Goal: Find specific fact: Find specific fact

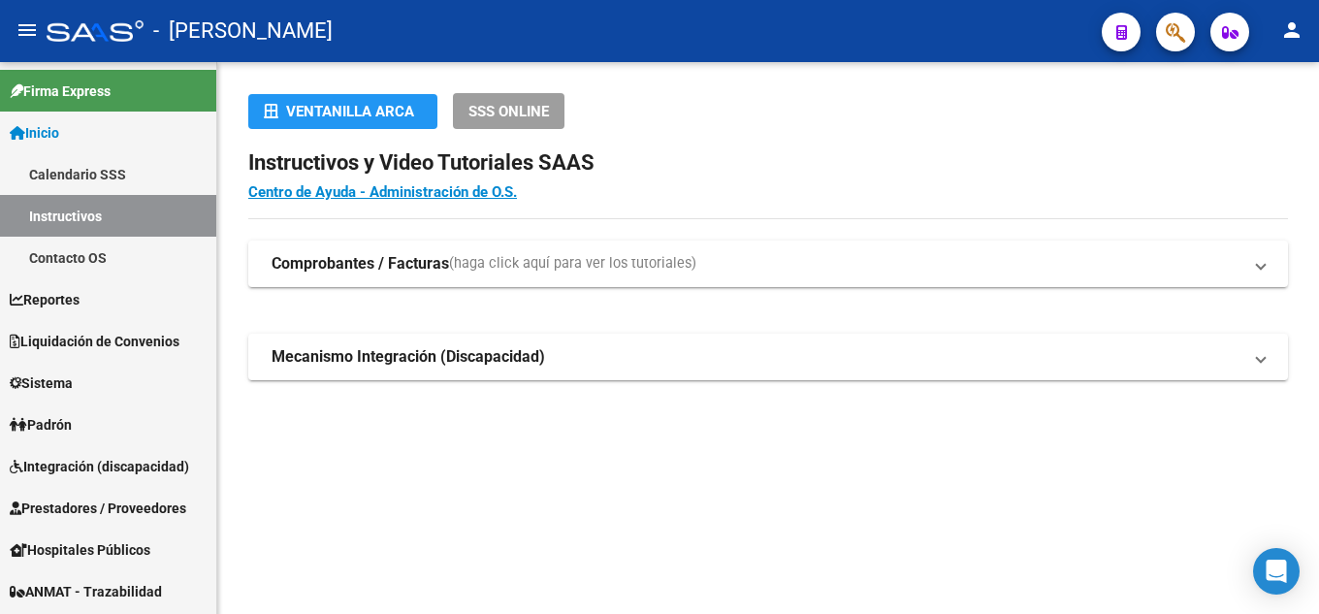
click at [1167, 34] on icon "button" at bounding box center [1175, 32] width 19 height 22
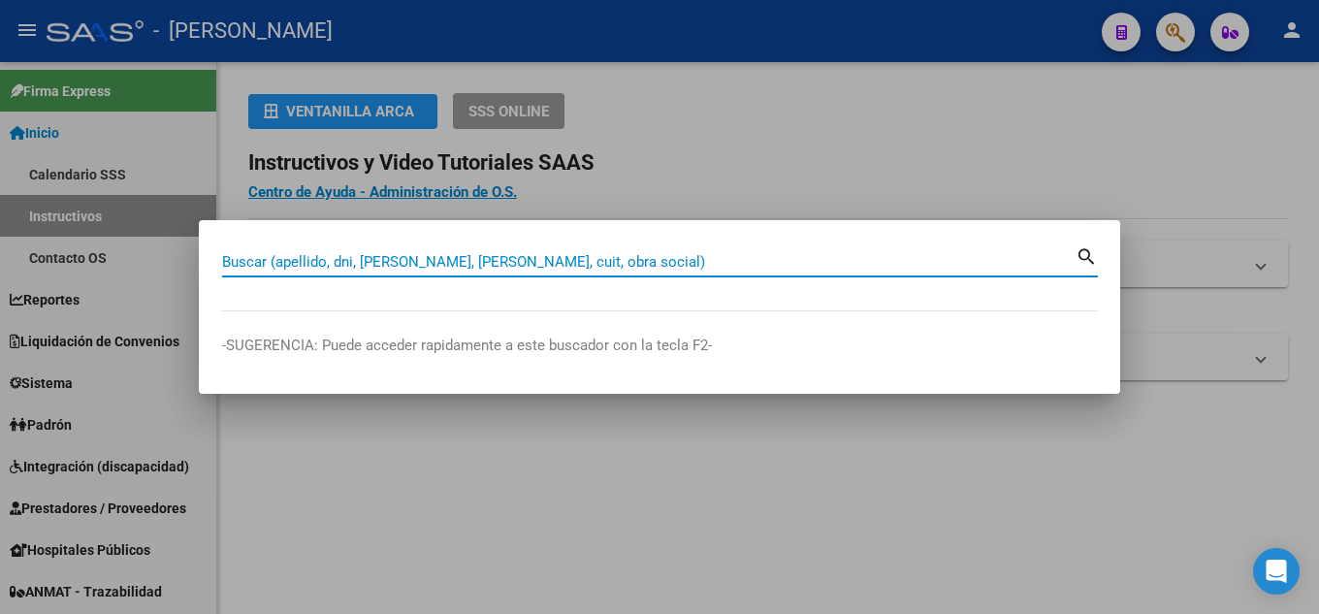
paste input "30.515.078"
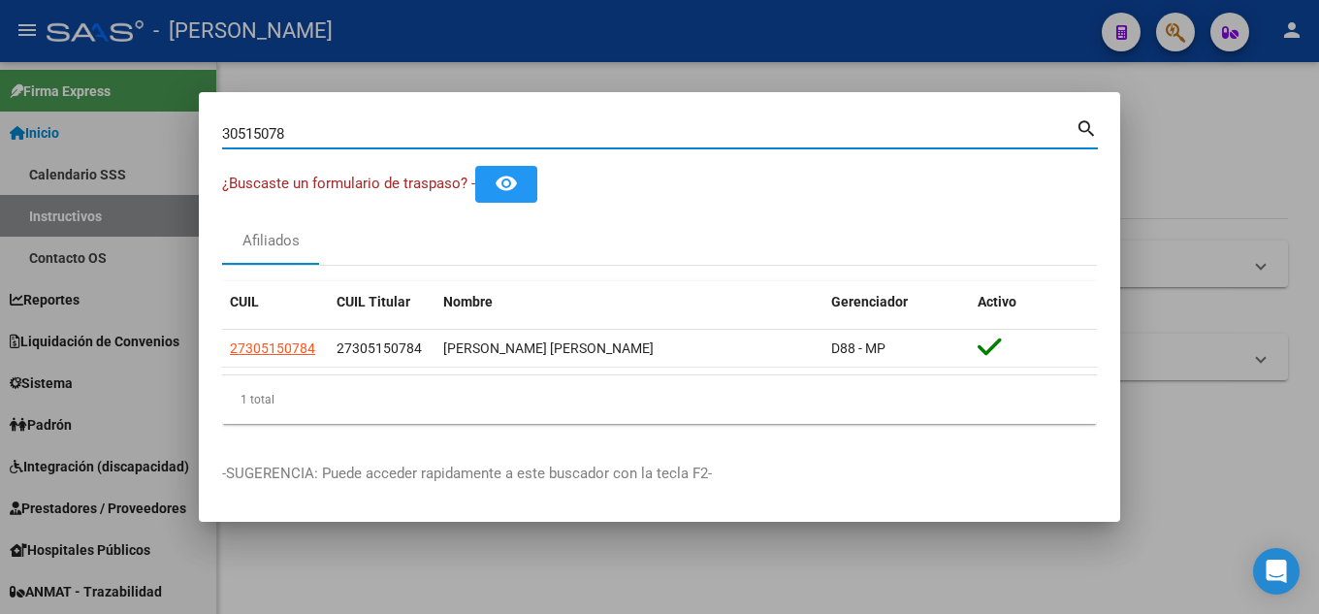
click at [256, 132] on input "30515078" at bounding box center [648, 133] width 853 height 17
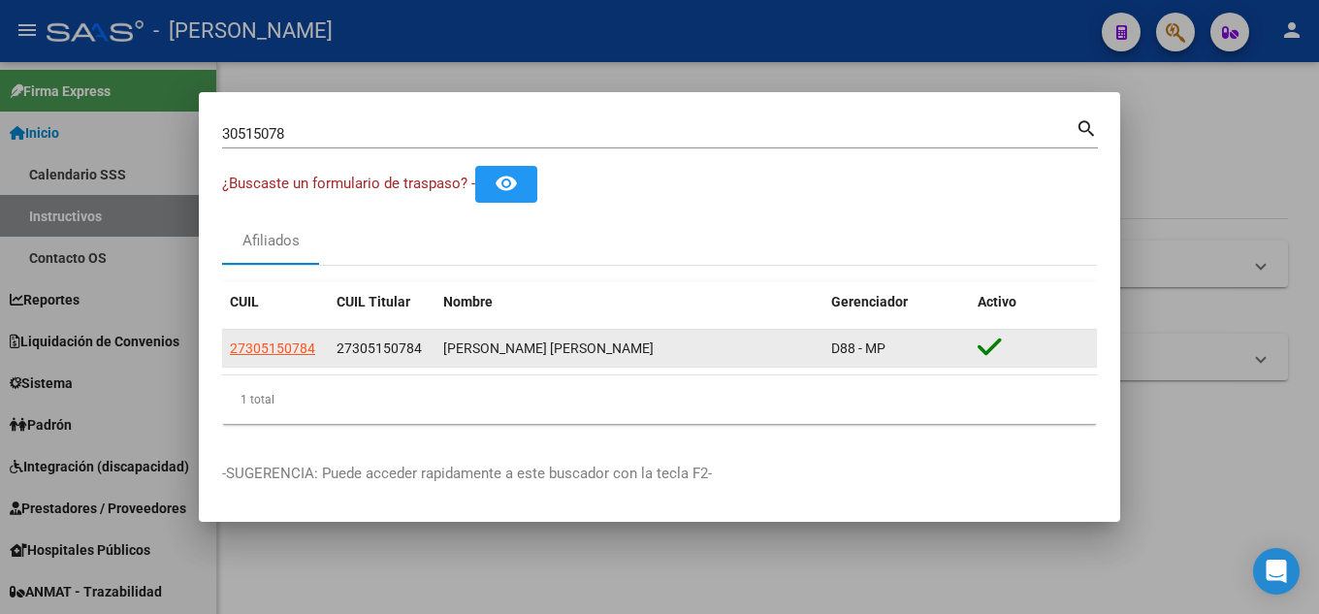
drag, startPoint x: 645, startPoint y: 349, endPoint x: 227, endPoint y: 345, distance: 418.0
click at [227, 345] on div "27305150784 27305150784 [PERSON_NAME] [PERSON_NAME] D88 - MP" at bounding box center [659, 349] width 875 height 39
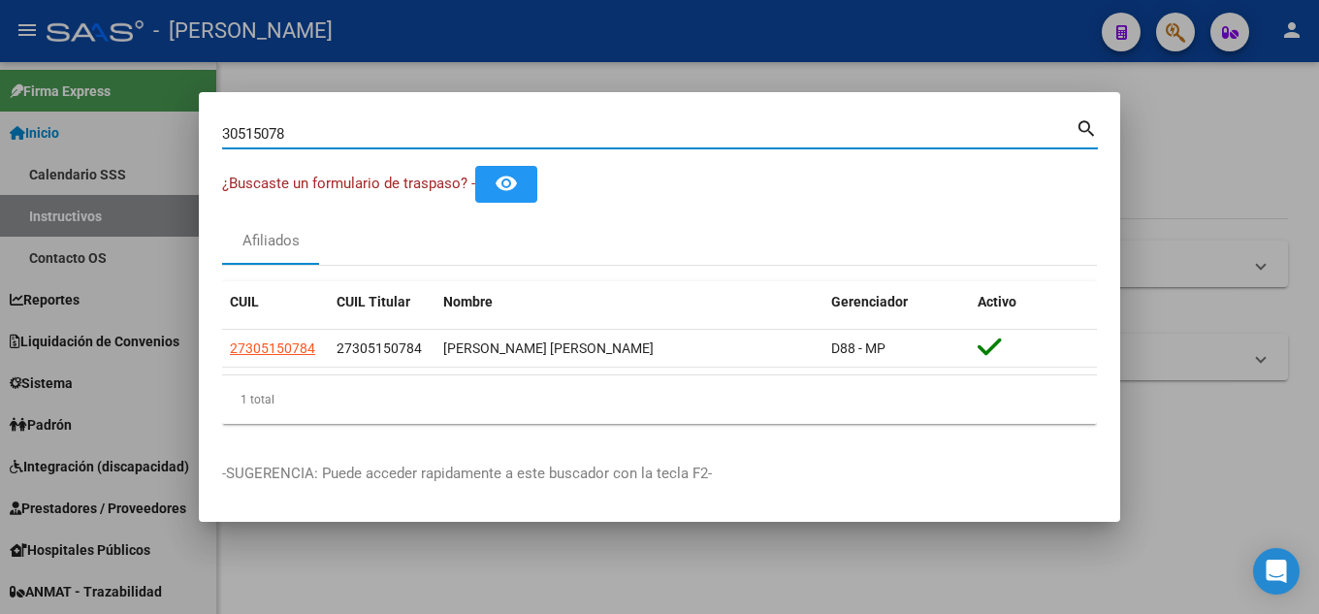
drag, startPoint x: 321, startPoint y: 132, endPoint x: 151, endPoint y: 135, distance: 169.7
click at [151, 135] on div "30515078 Buscar (apellido, dni, cuil, nro traspaso, cuit, obra social) search ¿…" at bounding box center [659, 307] width 1319 height 614
paste input "27699693"
type input "27699693"
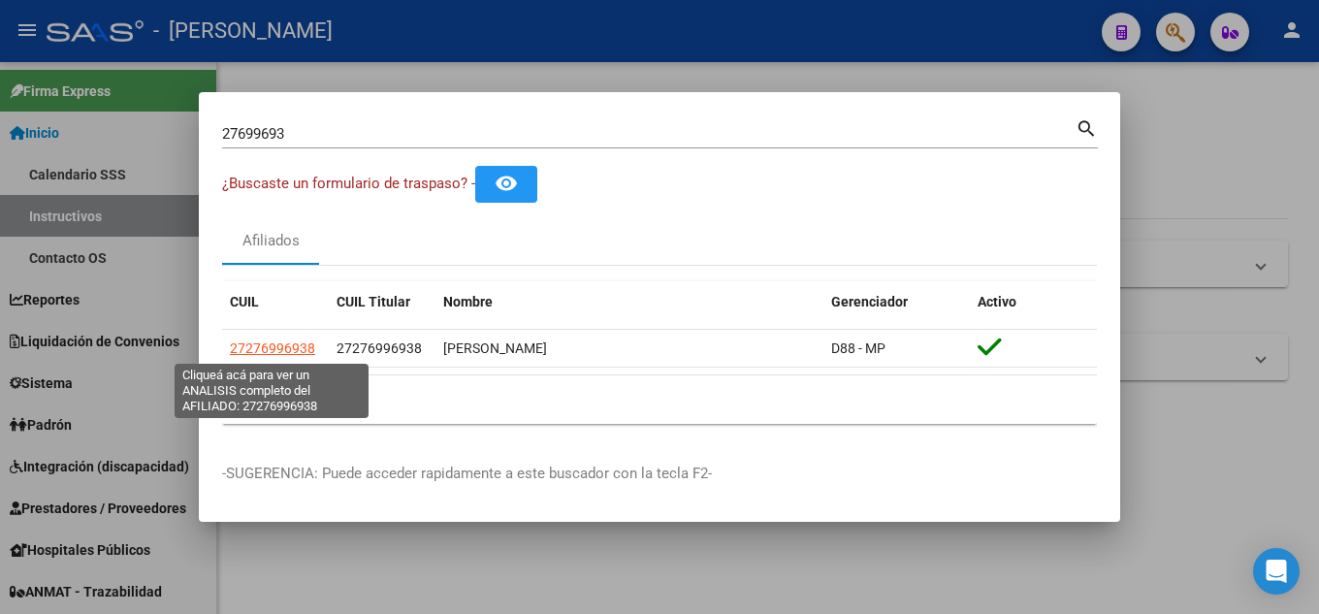
drag, startPoint x: 279, startPoint y: 345, endPoint x: 325, endPoint y: 1, distance: 347.2
click at [250, 347] on div "27276996938 27276996938 [PERSON_NAME] D88 - MP" at bounding box center [659, 349] width 875 height 39
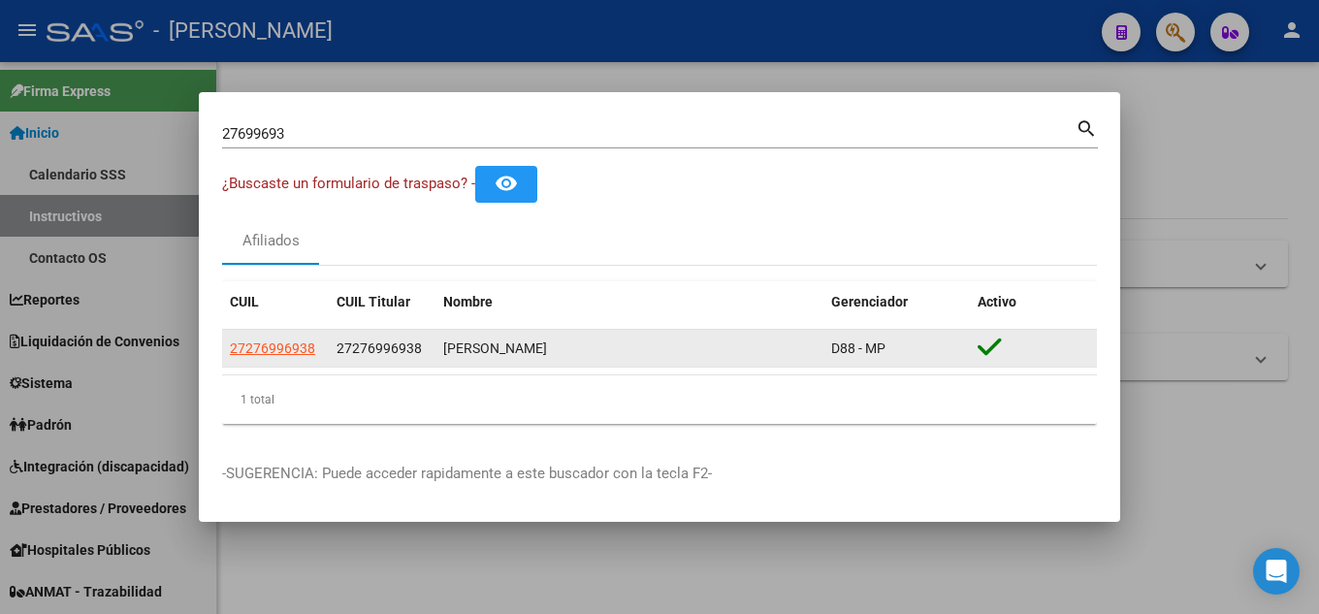
click at [752, 347] on div "[PERSON_NAME]" at bounding box center [629, 348] width 372 height 22
drag, startPoint x: 892, startPoint y: 345, endPoint x: 223, endPoint y: 348, distance: 669.1
click at [223, 348] on div "27276996938 27276996938 [PERSON_NAME] D88 - MP" at bounding box center [659, 349] width 875 height 39
copy div "27276996938 27276996938 [PERSON_NAME] D88 - MP"
